Goal: Task Accomplishment & Management: Manage account settings

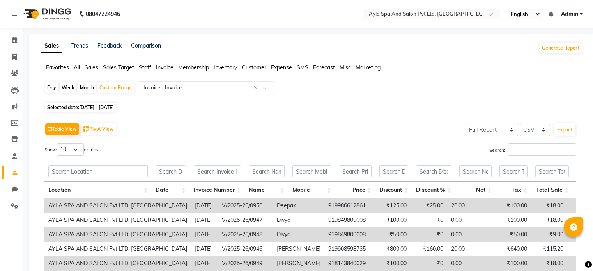
select select "full_report"
select select "csv"
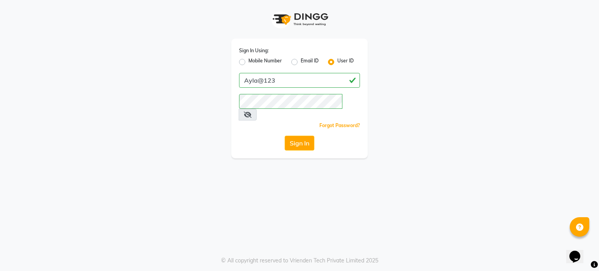
drag, startPoint x: 298, startPoint y: 128, endPoint x: 301, endPoint y: 135, distance: 7.8
click at [298, 136] on button "Sign In" at bounding box center [300, 143] width 30 height 15
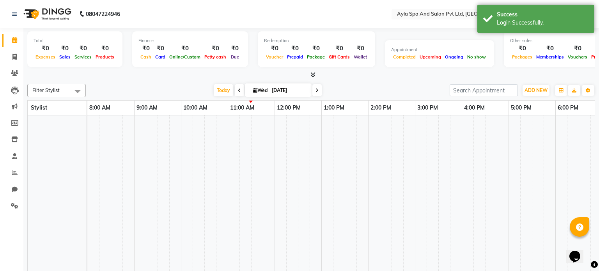
select select "en"
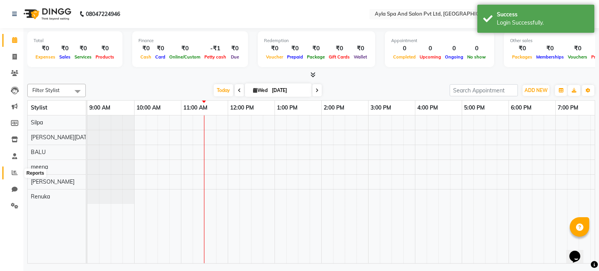
click at [12, 173] on icon at bounding box center [15, 173] width 6 height 6
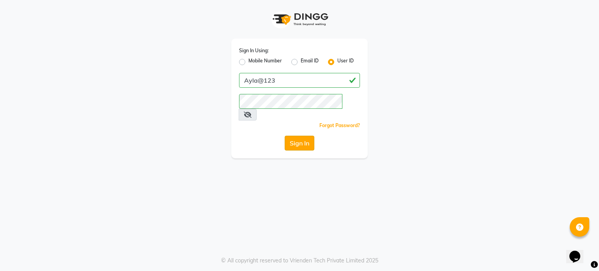
click at [301, 136] on button "Sign In" at bounding box center [300, 143] width 30 height 15
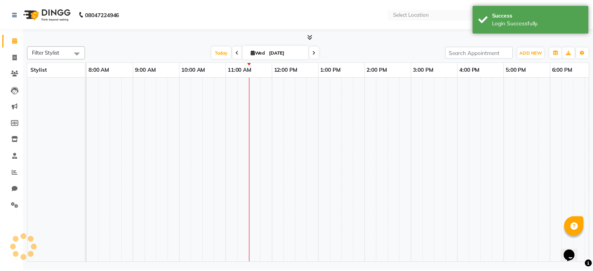
scroll to position [0, 94]
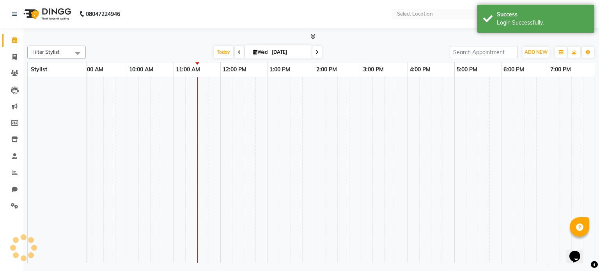
select select "en"
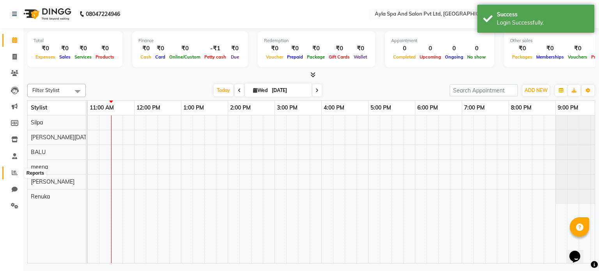
click at [13, 175] on icon at bounding box center [15, 173] width 6 height 6
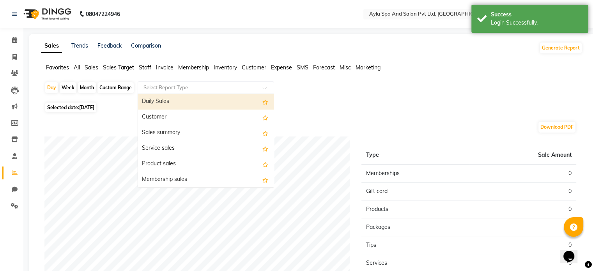
click at [172, 84] on input "text" at bounding box center [198, 88] width 112 height 8
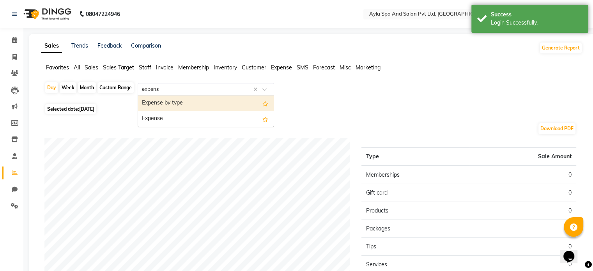
type input "expense"
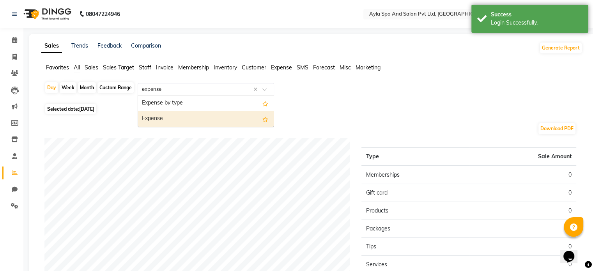
click at [173, 120] on div "Expense" at bounding box center [206, 119] width 136 height 16
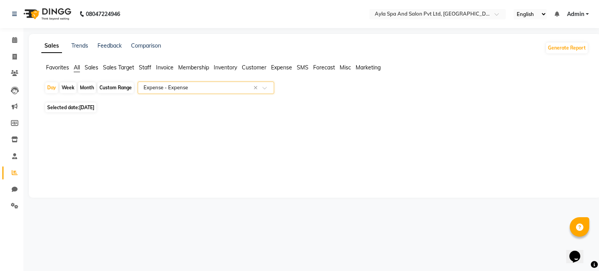
click at [118, 86] on div "Custom Range" at bounding box center [115, 87] width 36 height 11
select select "9"
select select "2025"
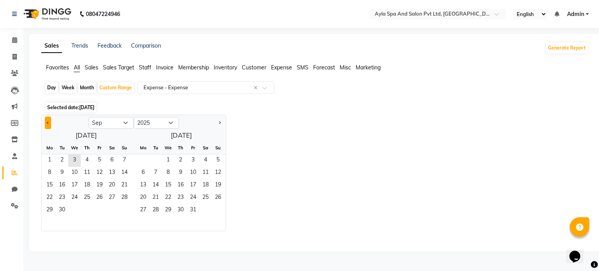
click at [50, 123] on button "Previous month" at bounding box center [48, 123] width 6 height 12
select select "8"
click at [97, 158] on span "1" at bounding box center [99, 160] width 12 height 12
click at [123, 212] on span "31" at bounding box center [124, 210] width 12 height 12
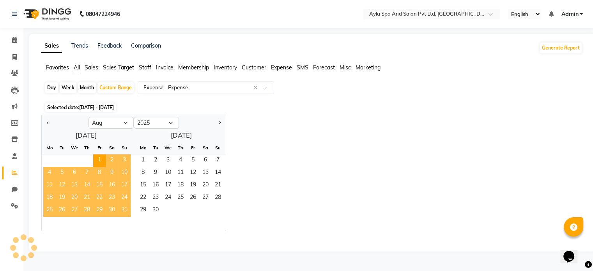
select select "full_report"
select select "csv"
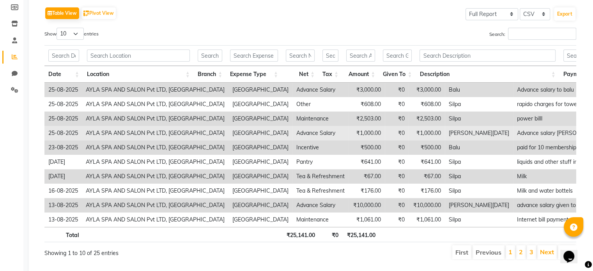
scroll to position [103, 0]
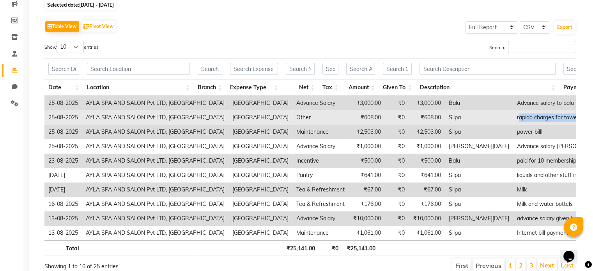
drag, startPoint x: 421, startPoint y: 118, endPoint x: 525, endPoint y: 117, distance: 104.1
click at [525, 117] on td "rapido charges for towels and products" at bounding box center [584, 117] width 143 height 14
copy td "apido charges for towels and products"
click at [228, 117] on td "[GEOGRAPHIC_DATA]" at bounding box center [260, 117] width 64 height 14
click at [191, 117] on td "AYLA SPA AND SALON Pvt LTD, [GEOGRAPHIC_DATA]" at bounding box center [155, 117] width 147 height 14
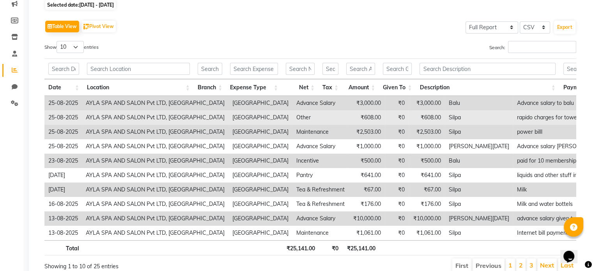
click at [228, 115] on td "[GEOGRAPHIC_DATA]" at bounding box center [260, 117] width 64 height 14
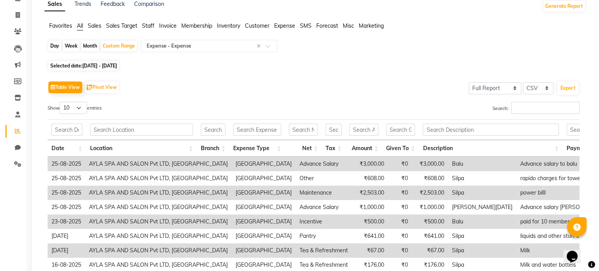
scroll to position [0, 0]
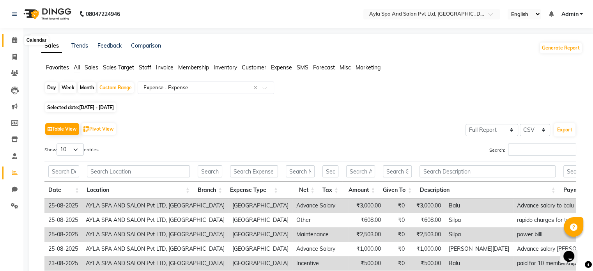
click at [16, 42] on icon at bounding box center [14, 40] width 5 height 6
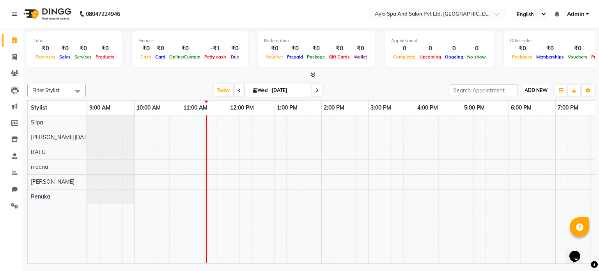
click at [536, 91] on span "ADD NEW" at bounding box center [535, 90] width 23 height 6
click at [516, 126] on link "Add Expense" at bounding box center [518, 125] width 62 height 10
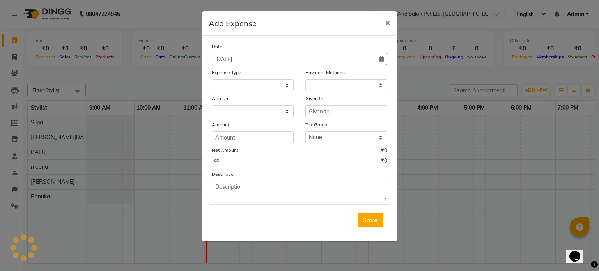
select select "1"
select select "6896"
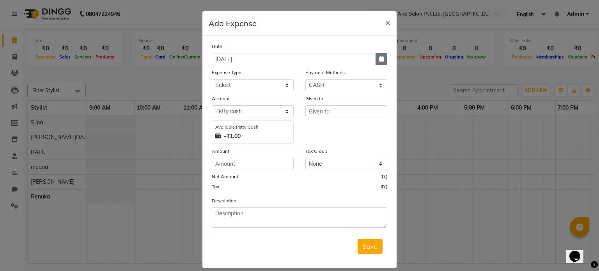
click at [379, 62] on icon "button" at bounding box center [381, 58] width 5 height 5
select select "9"
select select "2025"
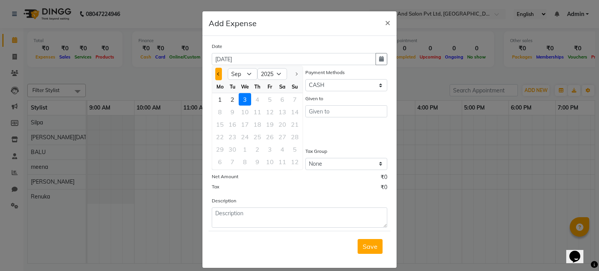
click at [218, 73] on button "Previous month" at bounding box center [218, 74] width 7 height 12
select select "8"
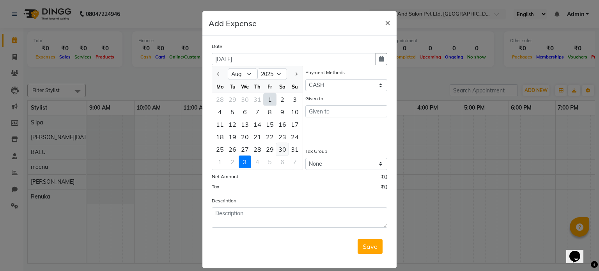
click at [280, 149] on div "30" at bounding box center [282, 149] width 12 height 12
type input "30-08-2025"
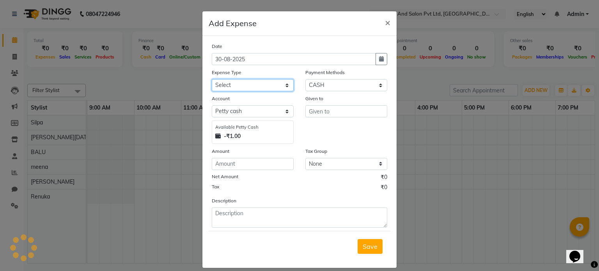
click at [242, 88] on select "Select Advance Salary Bank charges Car maintenance Cash transfer to bank Cash t…" at bounding box center [253, 85] width 82 height 12
select select "8"
click at [212, 80] on select "Select Advance Salary Bank charges Car maintenance Cash transfer to bank Cash t…" at bounding box center [253, 85] width 82 height 12
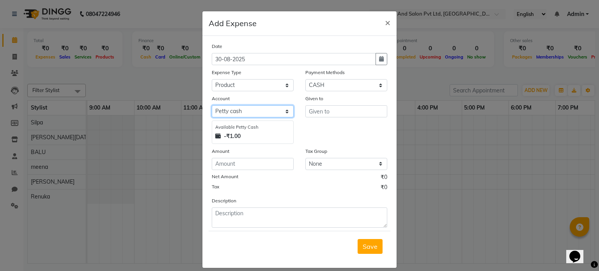
click at [261, 115] on select "Select [PERSON_NAME] cash Default account" at bounding box center [253, 111] width 82 height 12
select select "6897"
click at [212, 106] on select "Select [PERSON_NAME] cash Default account" at bounding box center [253, 111] width 82 height 12
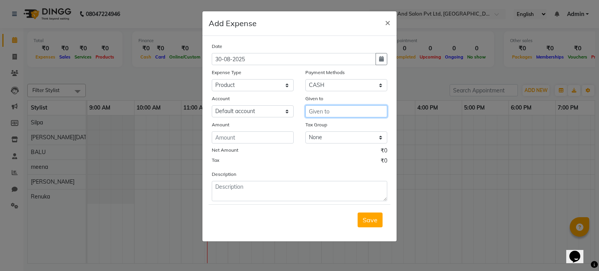
click at [317, 110] on input "text" at bounding box center [346, 111] width 82 height 12
type input "silpa"
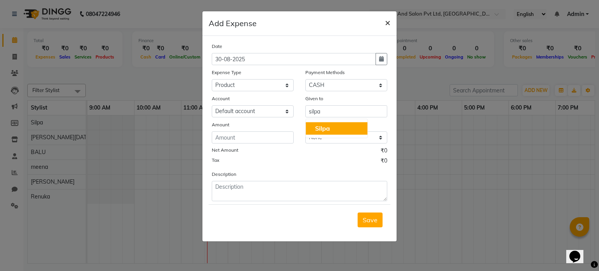
click at [385, 24] on span "×" at bounding box center [387, 22] width 5 height 12
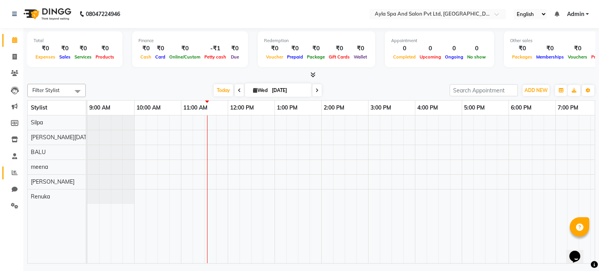
click at [16, 177] on link "Reports" at bounding box center [11, 172] width 19 height 13
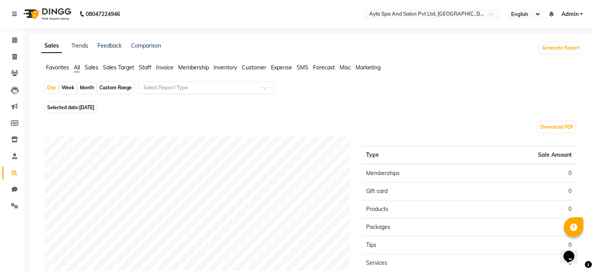
click at [197, 86] on input "text" at bounding box center [198, 88] width 112 height 8
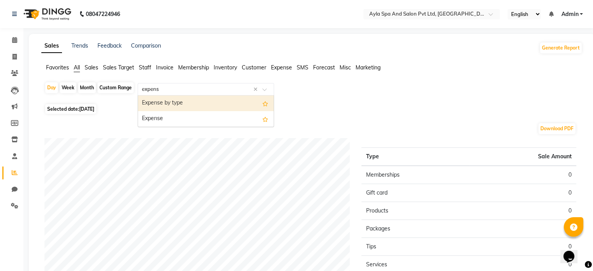
type input "expense"
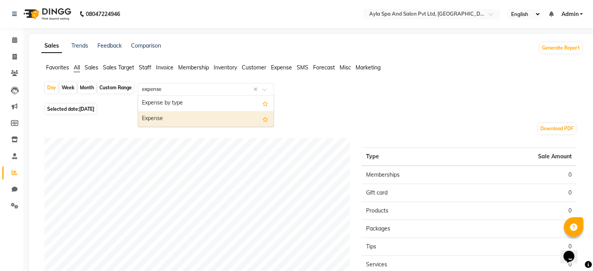
click at [179, 120] on div "Expense" at bounding box center [206, 119] width 136 height 16
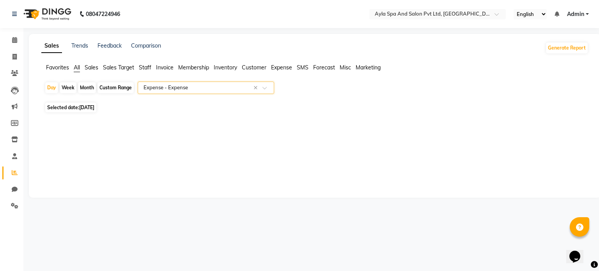
click at [110, 89] on div "Custom Range" at bounding box center [115, 87] width 36 height 11
select select "9"
select select "2025"
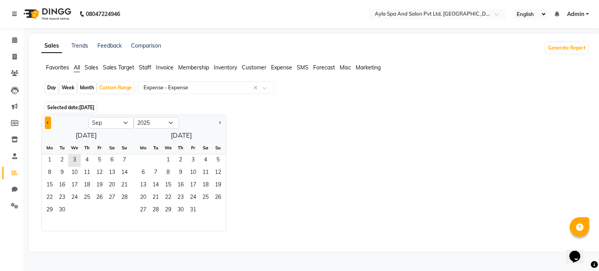
click at [49, 122] on span "Previous month" at bounding box center [48, 122] width 3 height 3
select select "8"
click at [97, 161] on span "1" at bounding box center [99, 160] width 12 height 12
click at [124, 209] on span "31" at bounding box center [124, 210] width 12 height 12
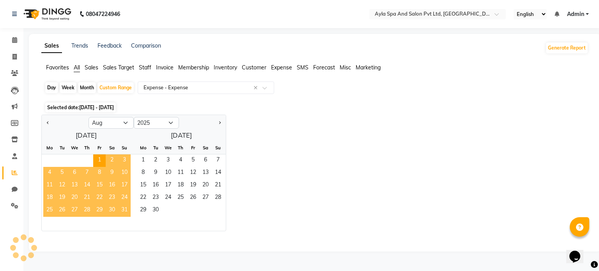
select select "full_report"
select select "csv"
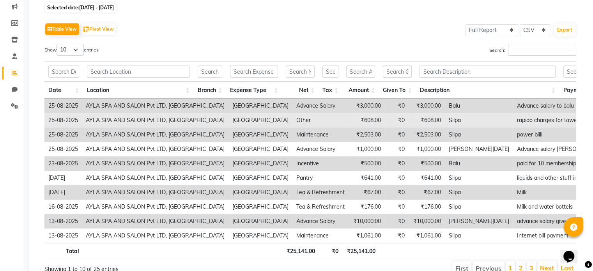
scroll to position [142, 0]
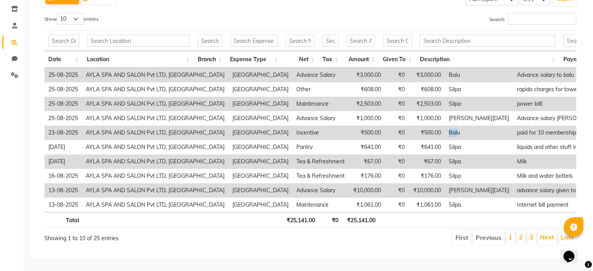
drag, startPoint x: 384, startPoint y: 121, endPoint x: 392, endPoint y: 121, distance: 8.2
click at [445, 126] on td "Balu" at bounding box center [479, 133] width 68 height 14
drag, startPoint x: 441, startPoint y: 122, endPoint x: 473, endPoint y: 122, distance: 32.0
click at [513, 126] on td "paid for 10 memberships from 1st agust to 17th agust" at bounding box center [584, 133] width 143 height 14
drag, startPoint x: 498, startPoint y: 121, endPoint x: 545, endPoint y: 120, distance: 47.2
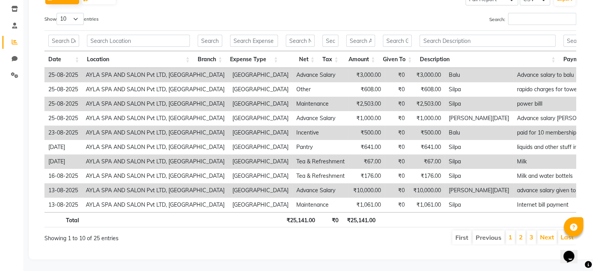
click at [545, 126] on td "paid for 10 memberships from 1st agust to 17th agust" at bounding box center [584, 133] width 143 height 14
